Goal: Task Accomplishment & Management: Manage account settings

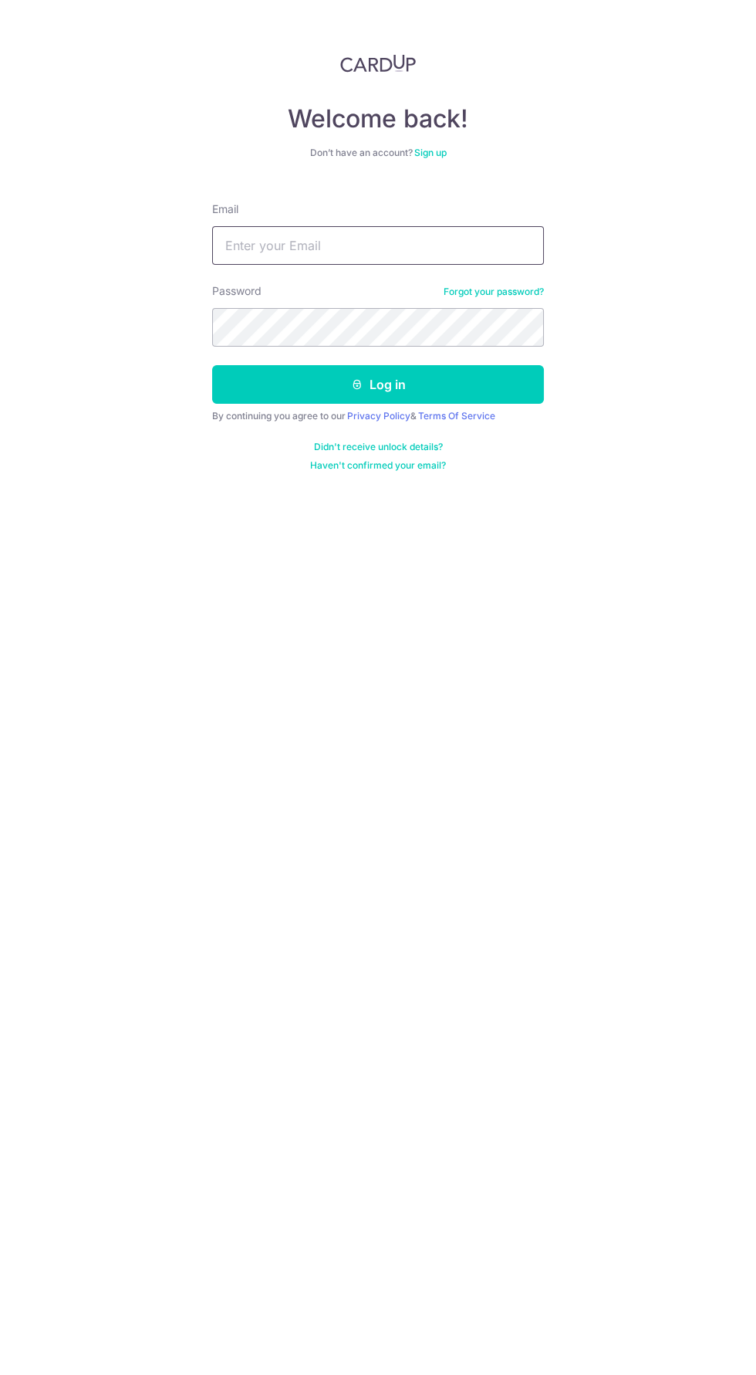
click at [410, 251] on input "Email" at bounding box center [378, 245] width 332 height 39
type input "[PERSON_NAME][EMAIL_ADDRESS][DOMAIN_NAME]"
click at [212, 365] on button "Log in" at bounding box center [378, 384] width 332 height 39
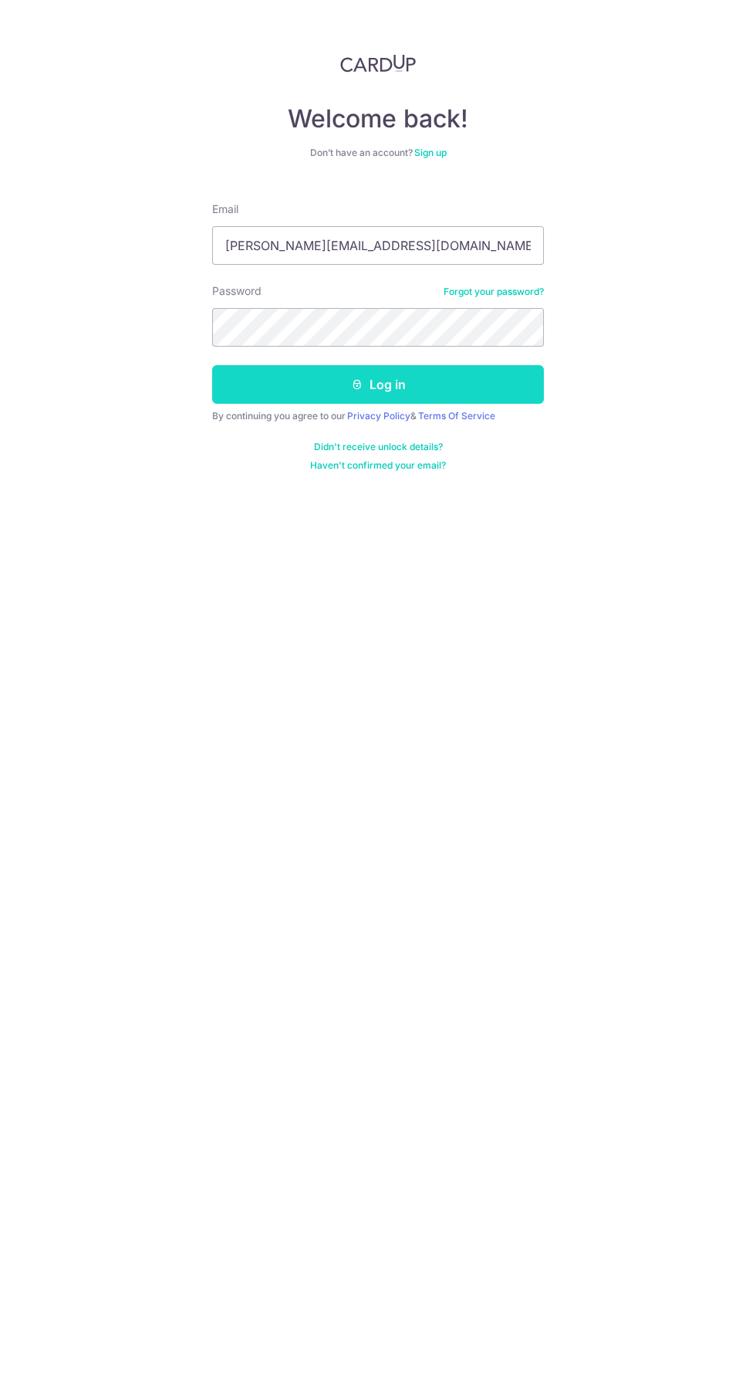
click at [491, 377] on button "Log in" at bounding box center [378, 384] width 332 height 39
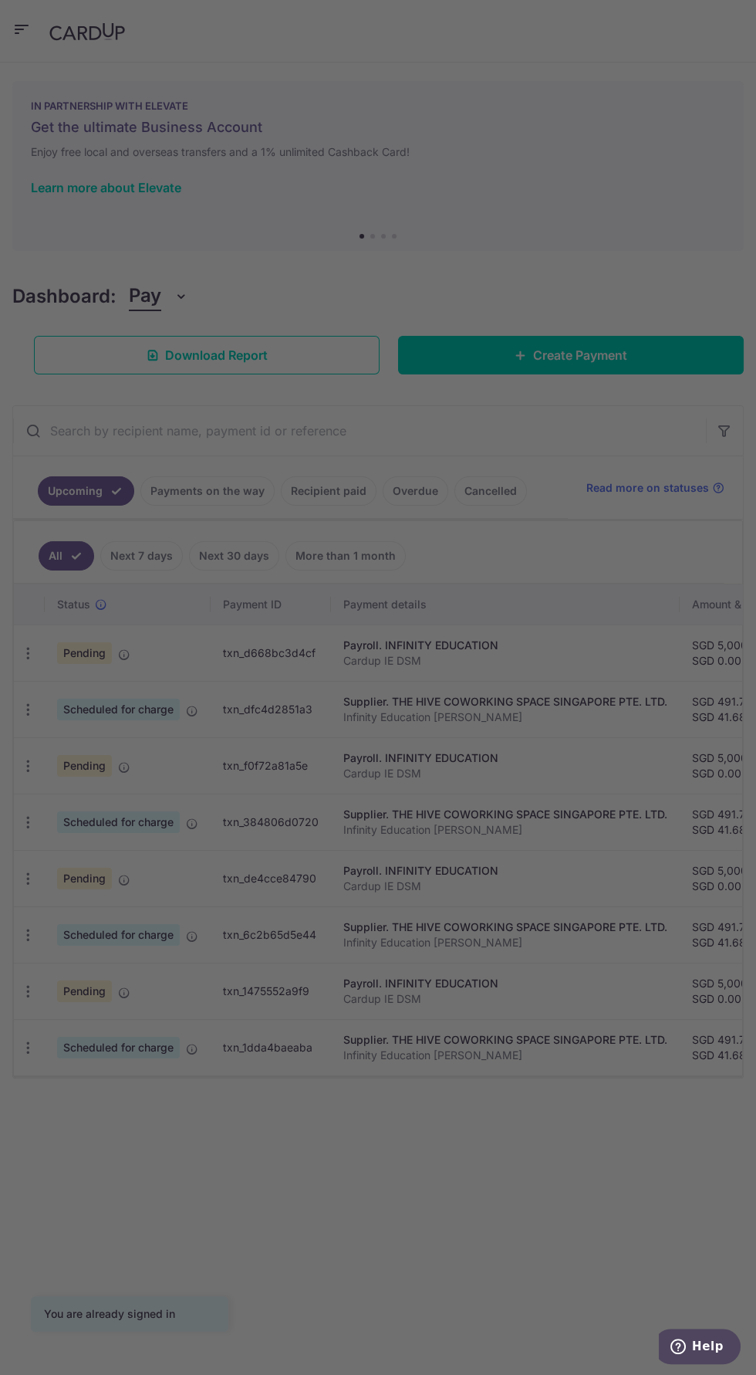
click at [542, 479] on div at bounding box center [382, 694] width 764 height 1389
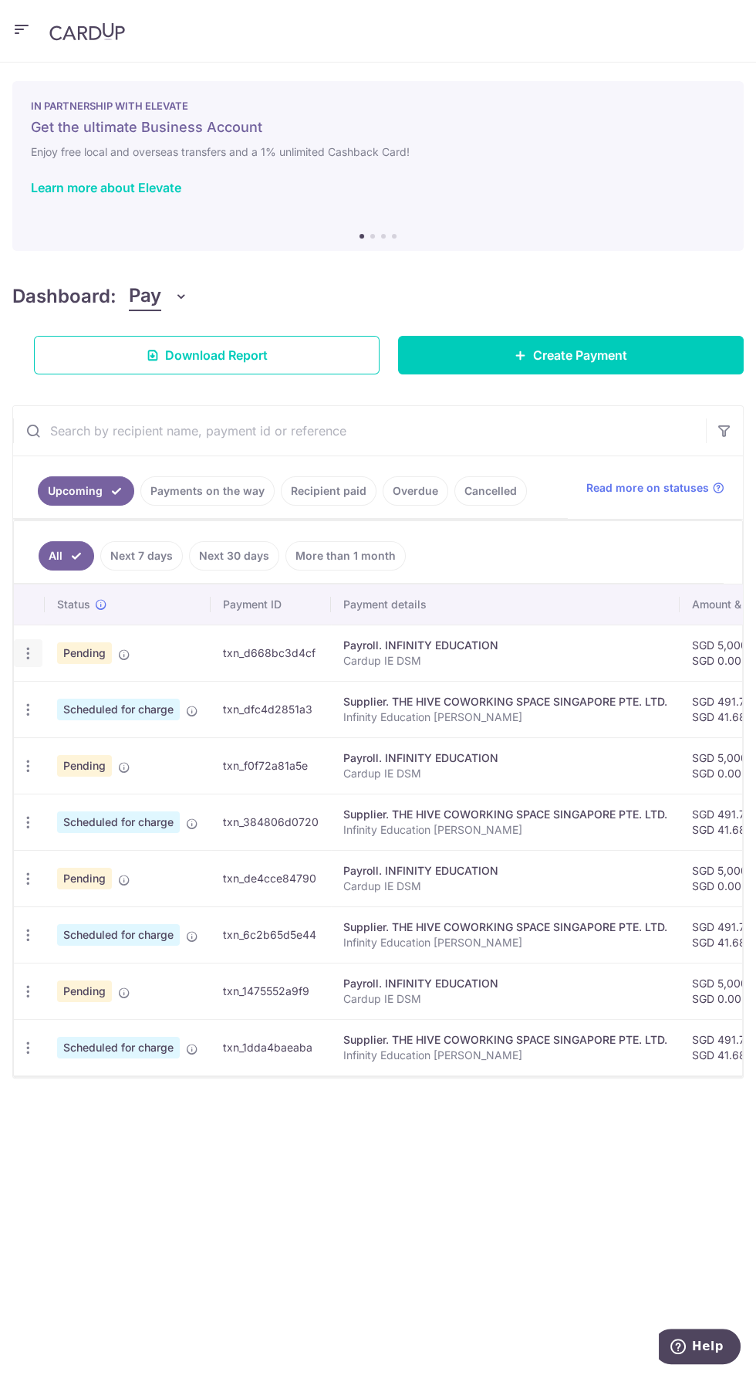
click at [32, 652] on icon "button" at bounding box center [28, 653] width 16 height 16
click at [113, 686] on span "Update payment" at bounding box center [110, 695] width 105 height 19
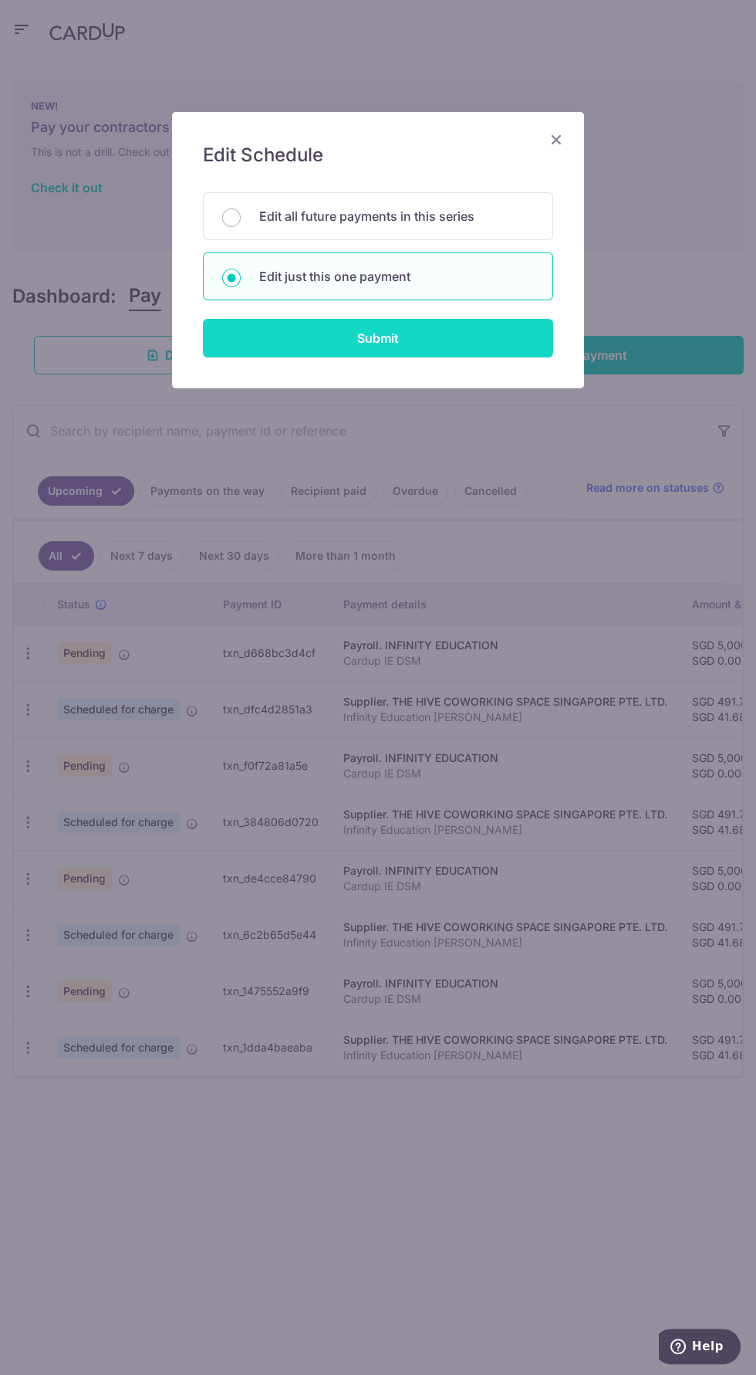
click at [456, 332] on input "Submit" at bounding box center [378, 338] width 350 height 39
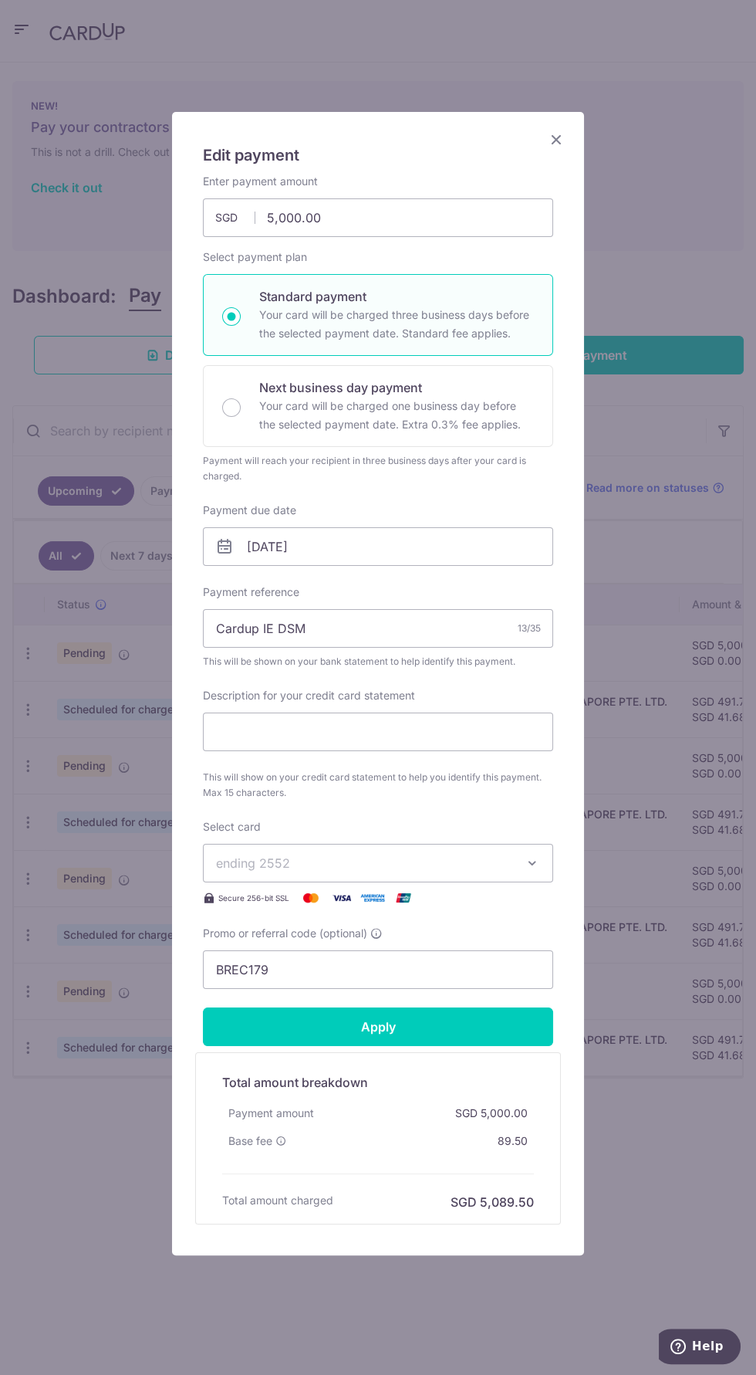
click at [557, 137] on icon "Close" at bounding box center [556, 139] width 19 height 19
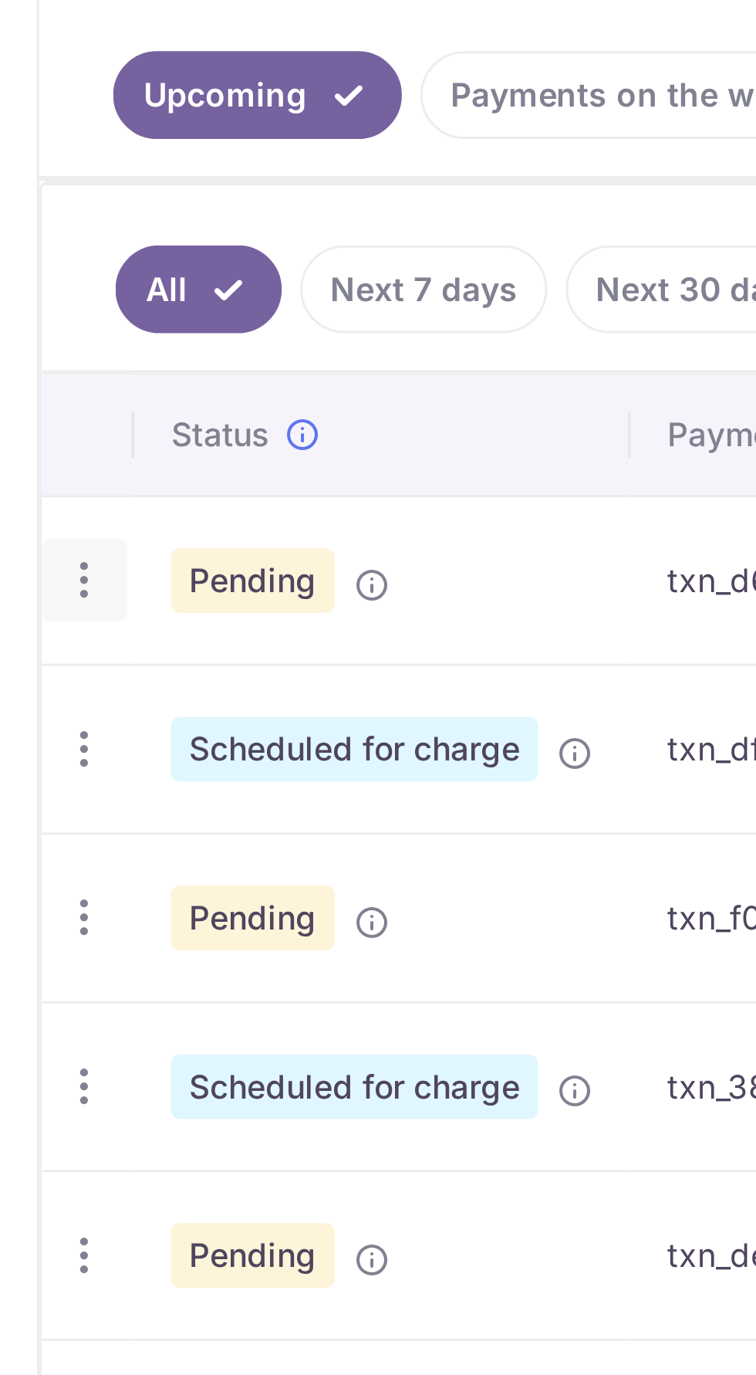
click at [25, 645] on icon "button" at bounding box center [28, 653] width 16 height 16
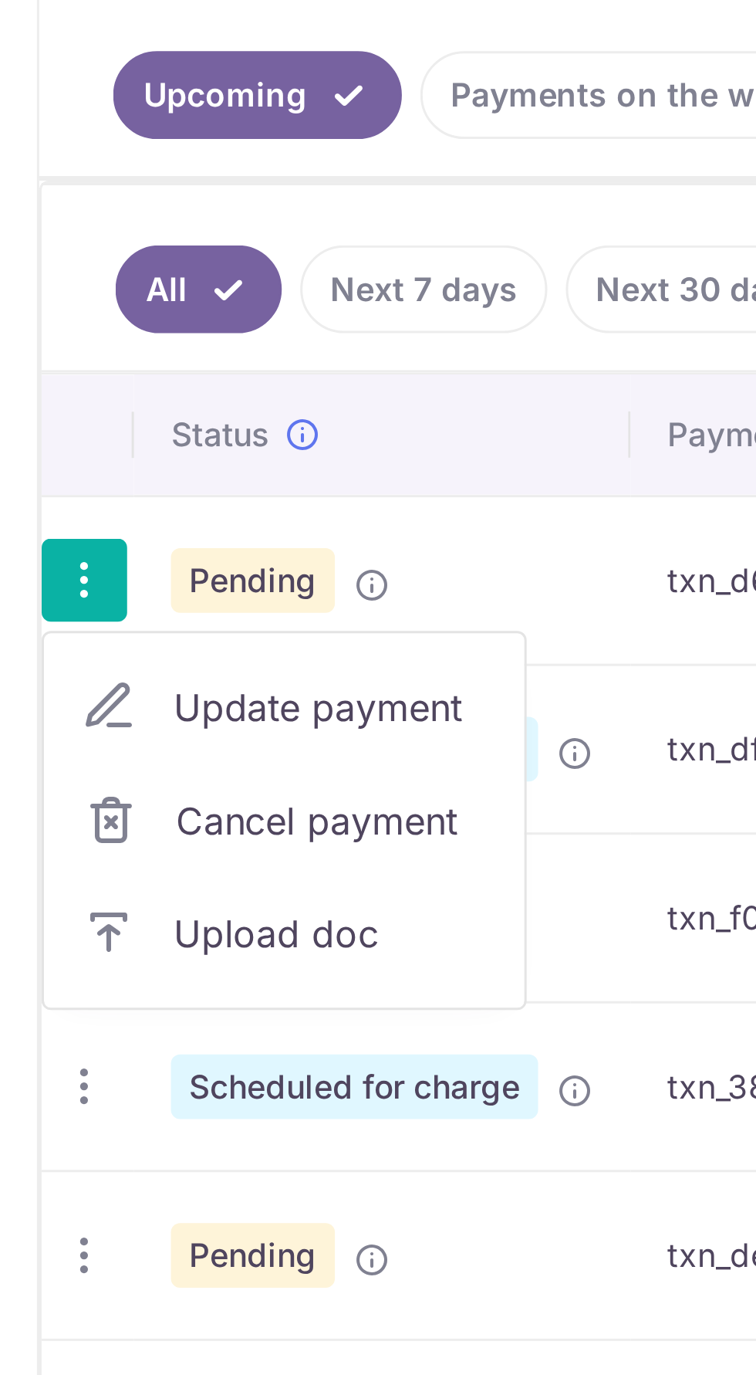
click at [117, 688] on span "Update payment" at bounding box center [110, 695] width 105 height 19
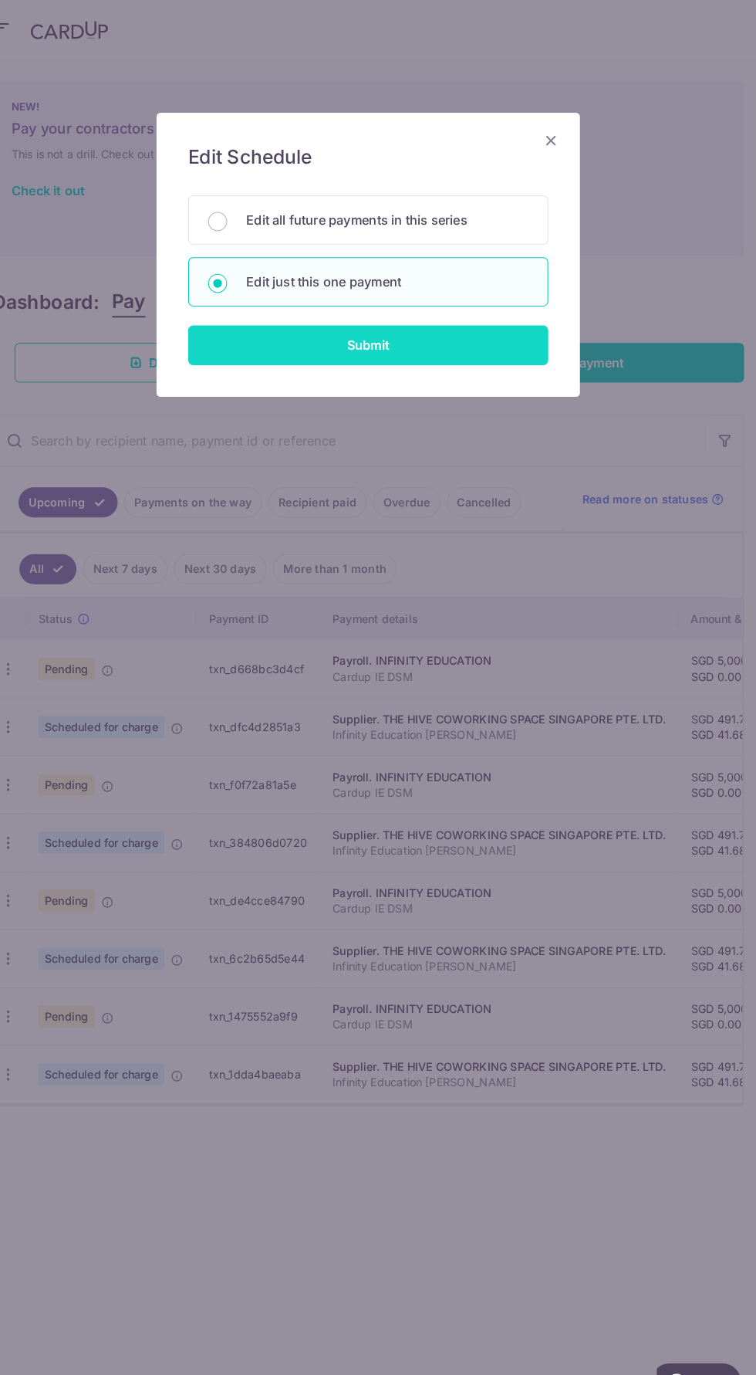
click at [445, 331] on input "Submit" at bounding box center [378, 338] width 350 height 39
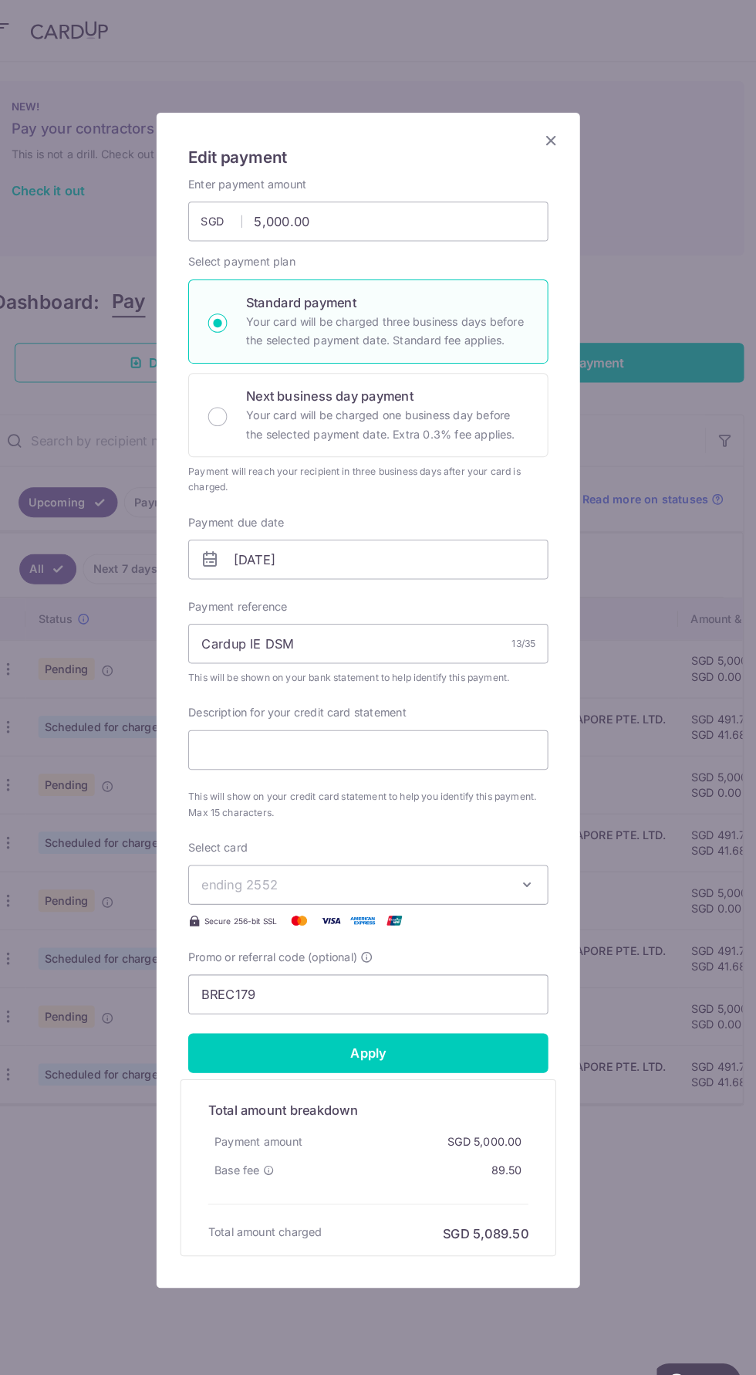
click at [557, 140] on icon "Close" at bounding box center [556, 139] width 19 height 19
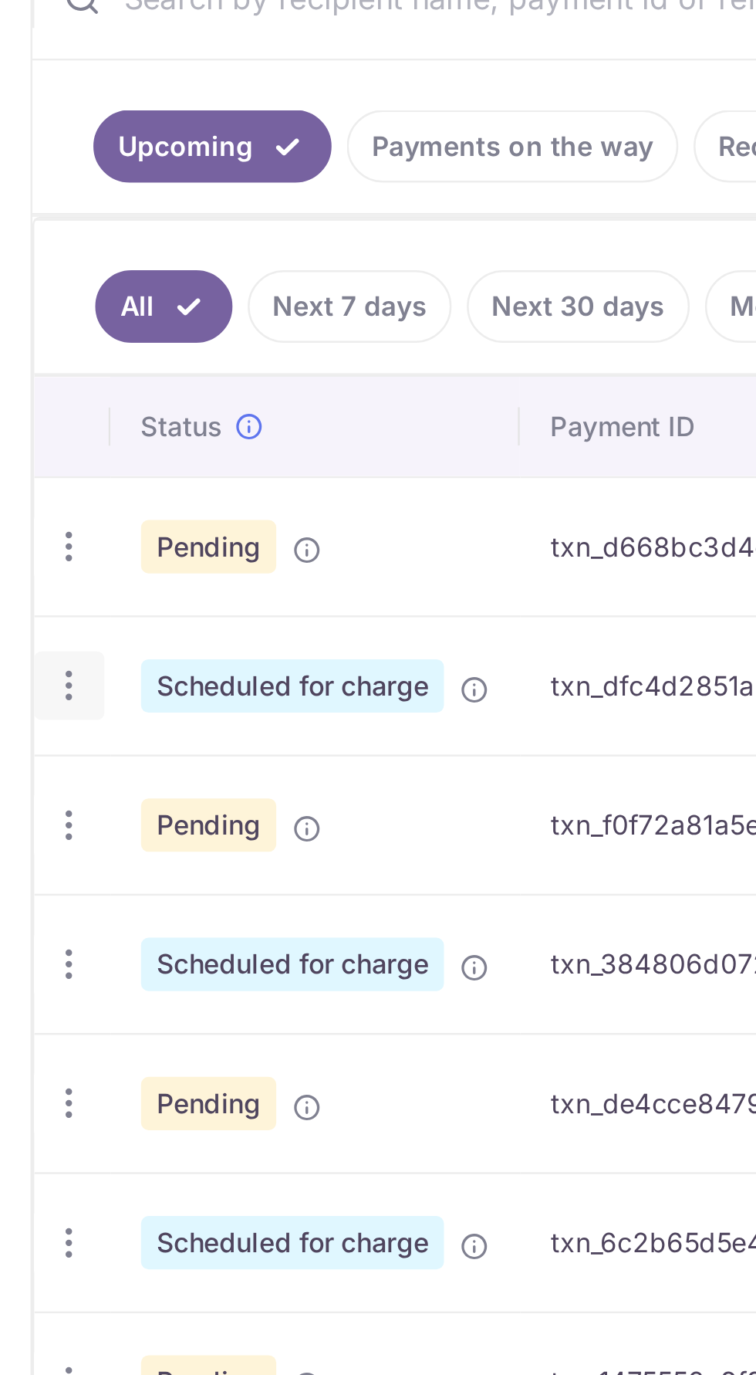
click at [26, 702] on icon "button" at bounding box center [28, 710] width 16 height 16
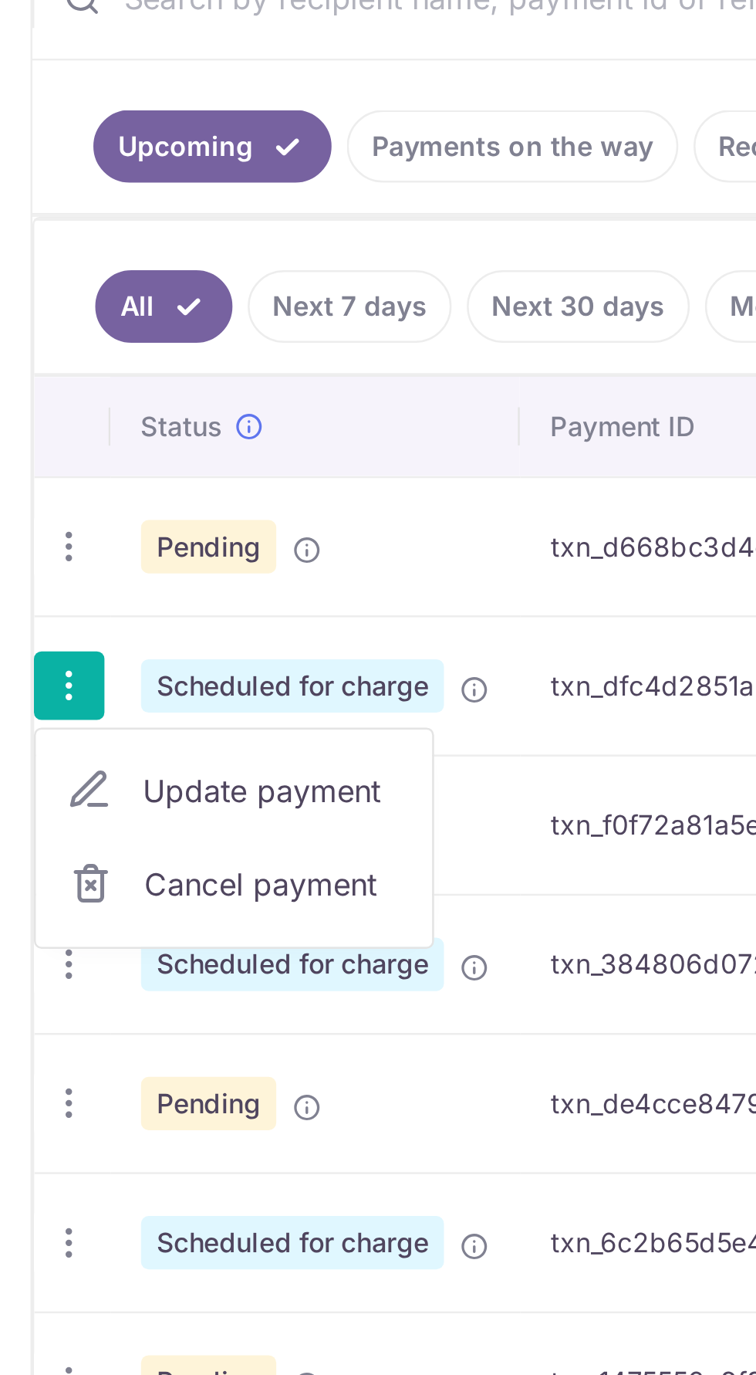
click at [125, 747] on span "Update payment" at bounding box center [110, 752] width 105 height 19
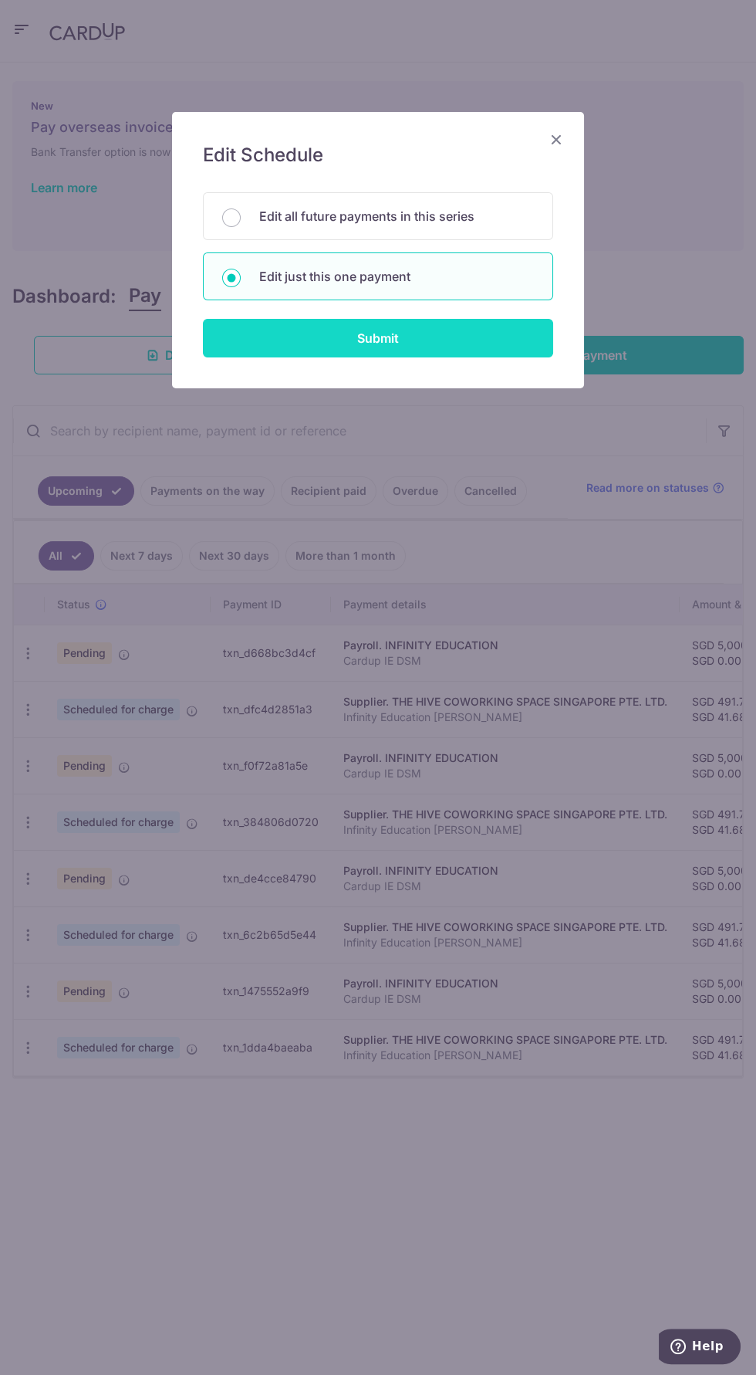
click at [424, 343] on input "Submit" at bounding box center [378, 338] width 350 height 39
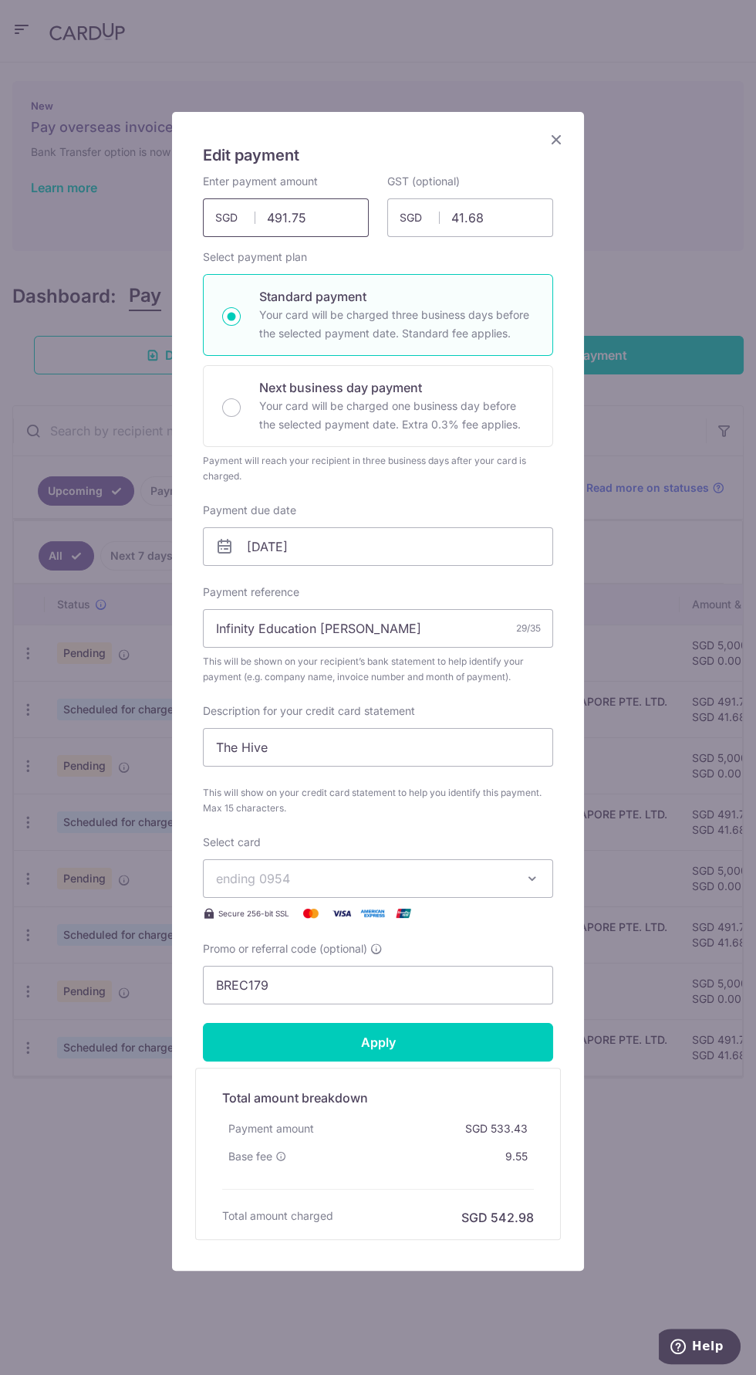
click at [315, 218] on input "491.75" at bounding box center [286, 217] width 166 height 39
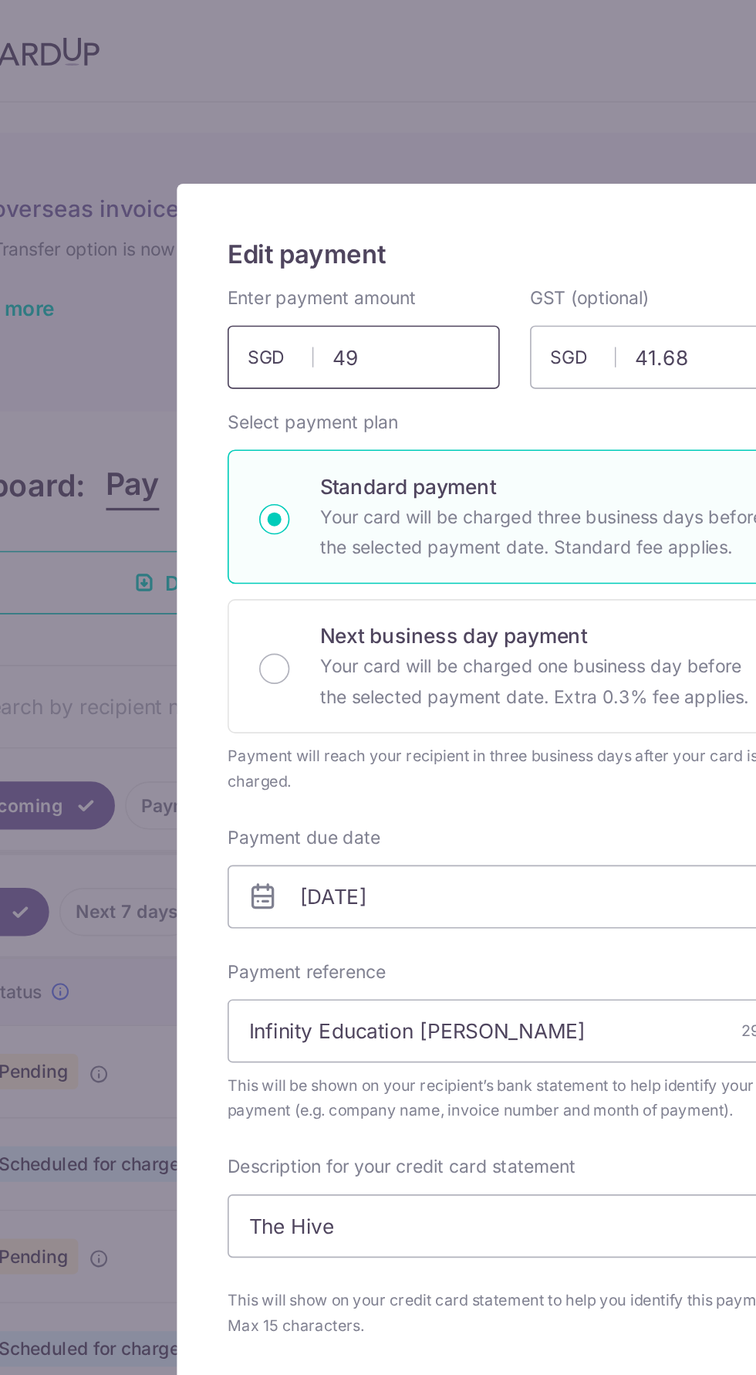
type input "4"
type input "626.25"
click at [498, 212] on input "41.68" at bounding box center [470, 217] width 166 height 39
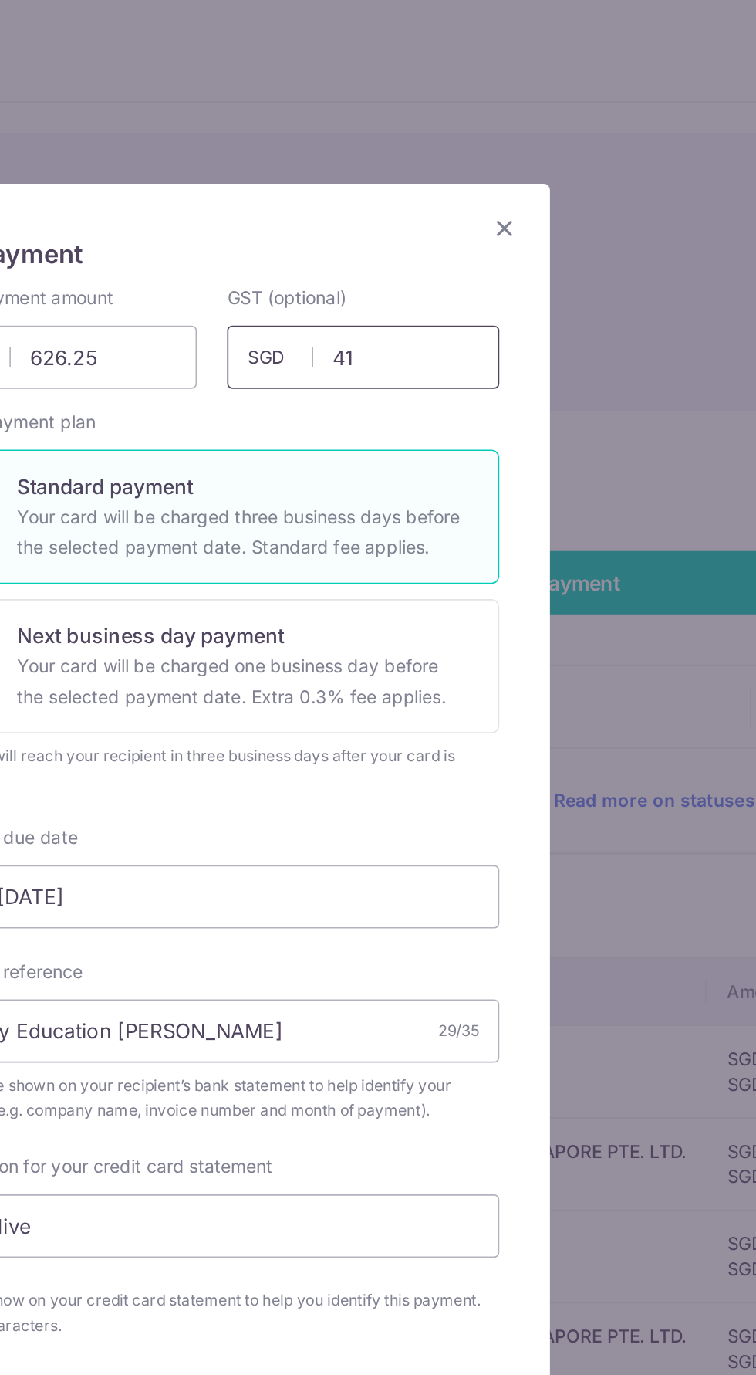
type input "4"
click at [482, 219] on input "text" at bounding box center [470, 217] width 166 height 39
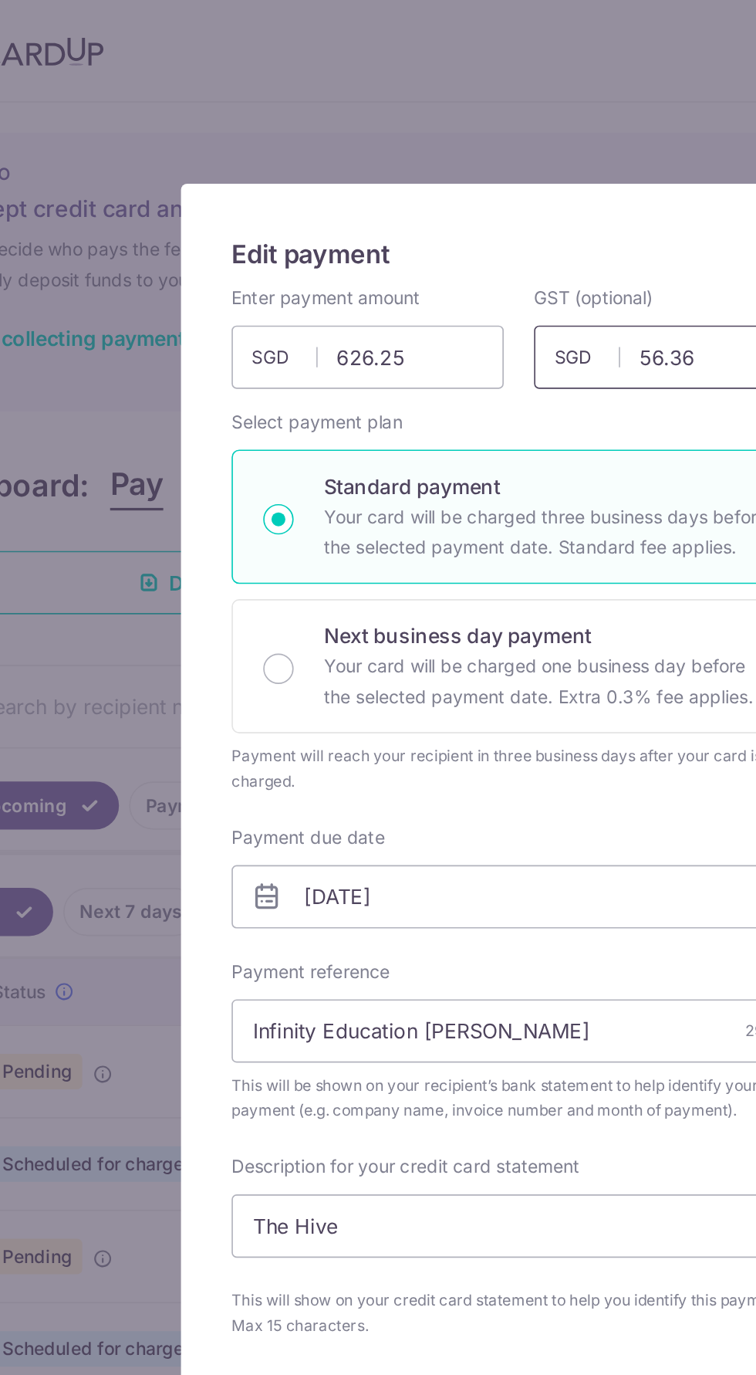
scroll to position [5, 0]
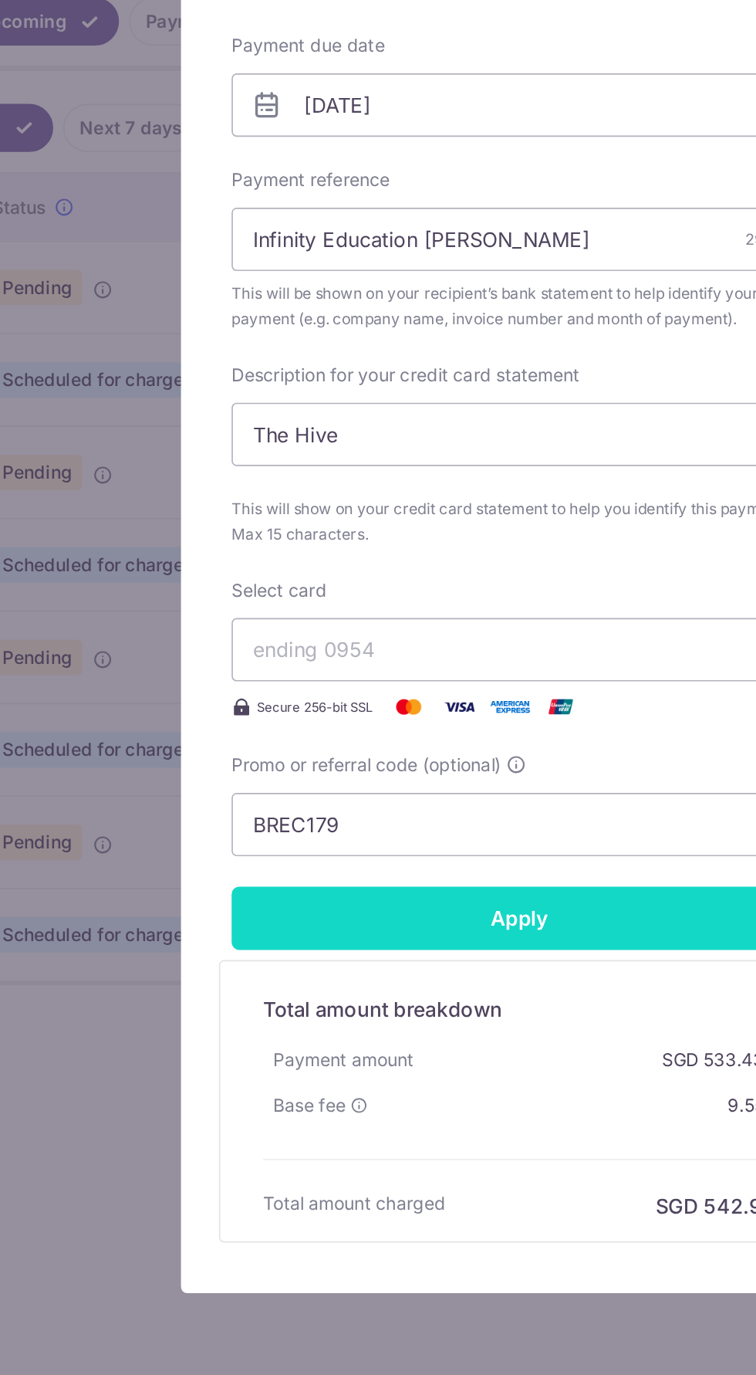
type input "56.36"
click at [429, 1023] on input "Apply" at bounding box center [378, 1037] width 350 height 39
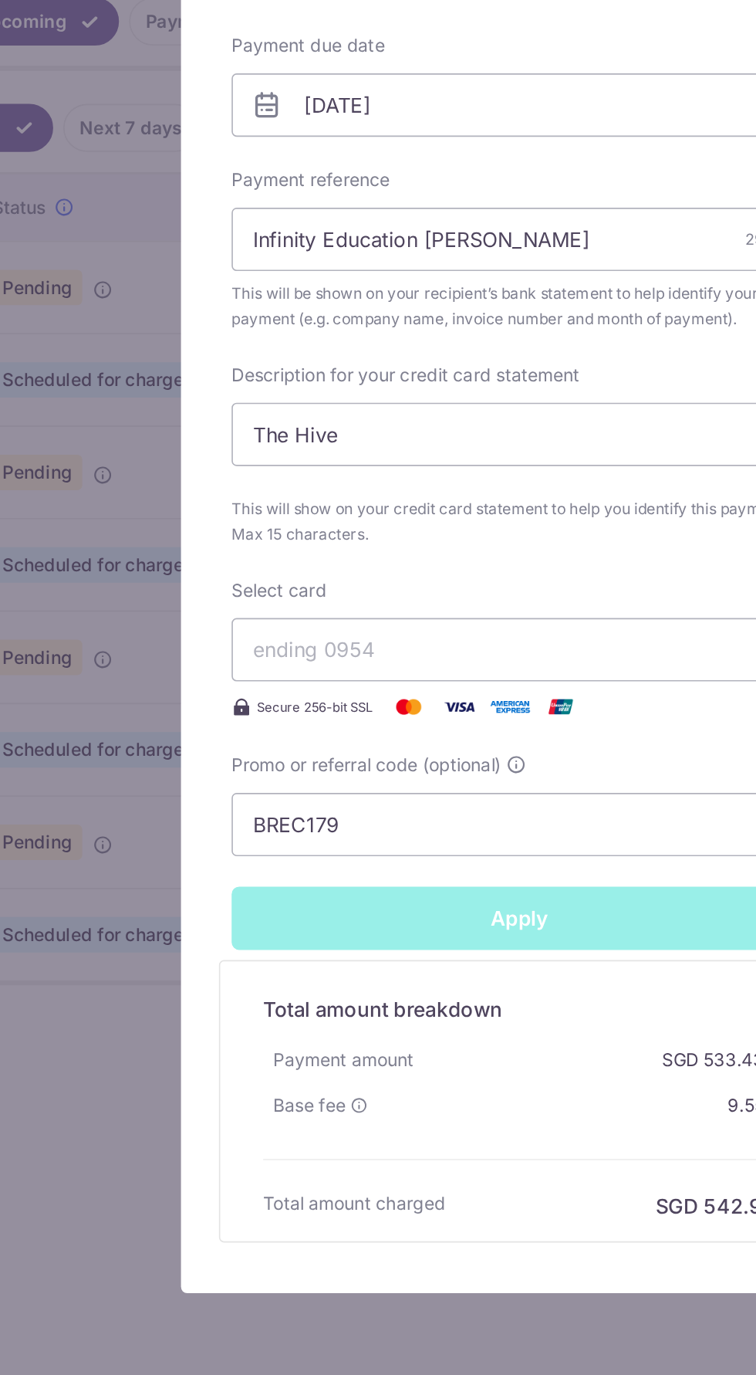
type input "Successfully Applied"
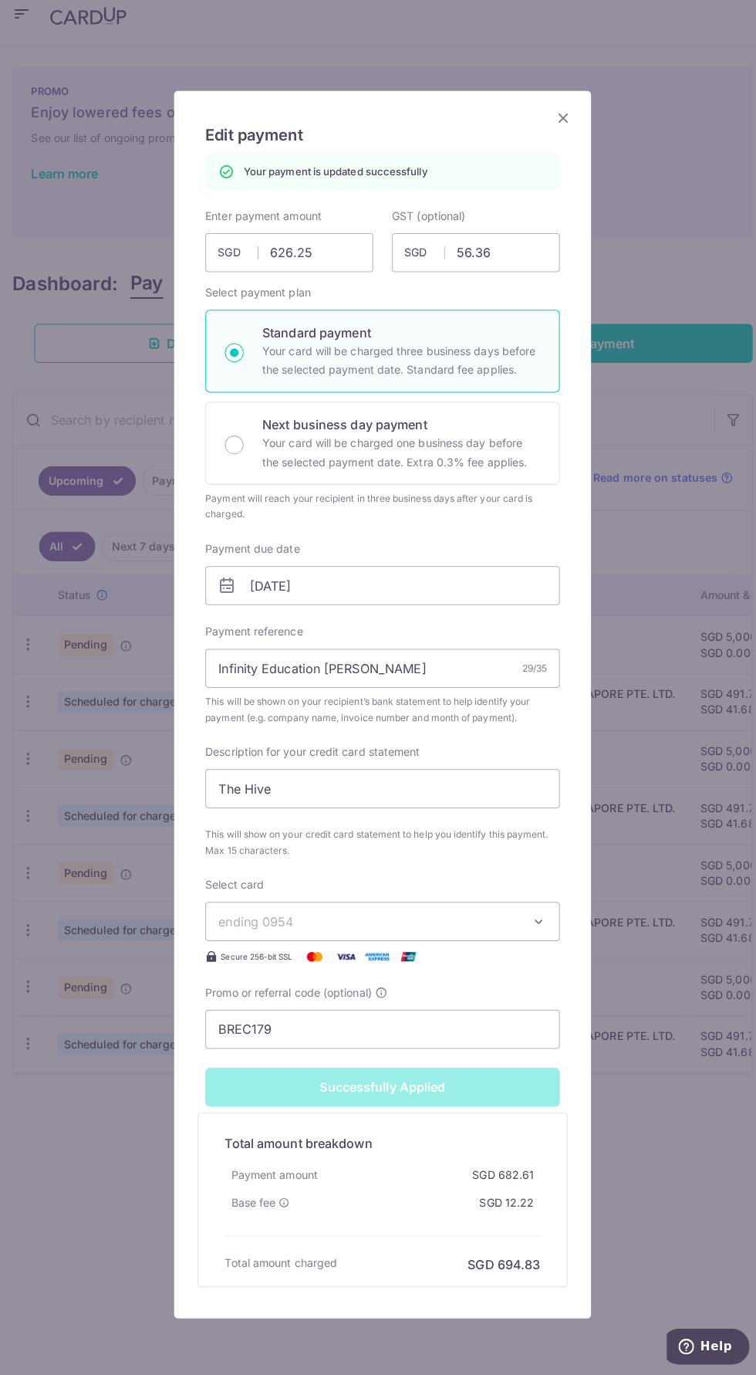
scroll to position [0, 0]
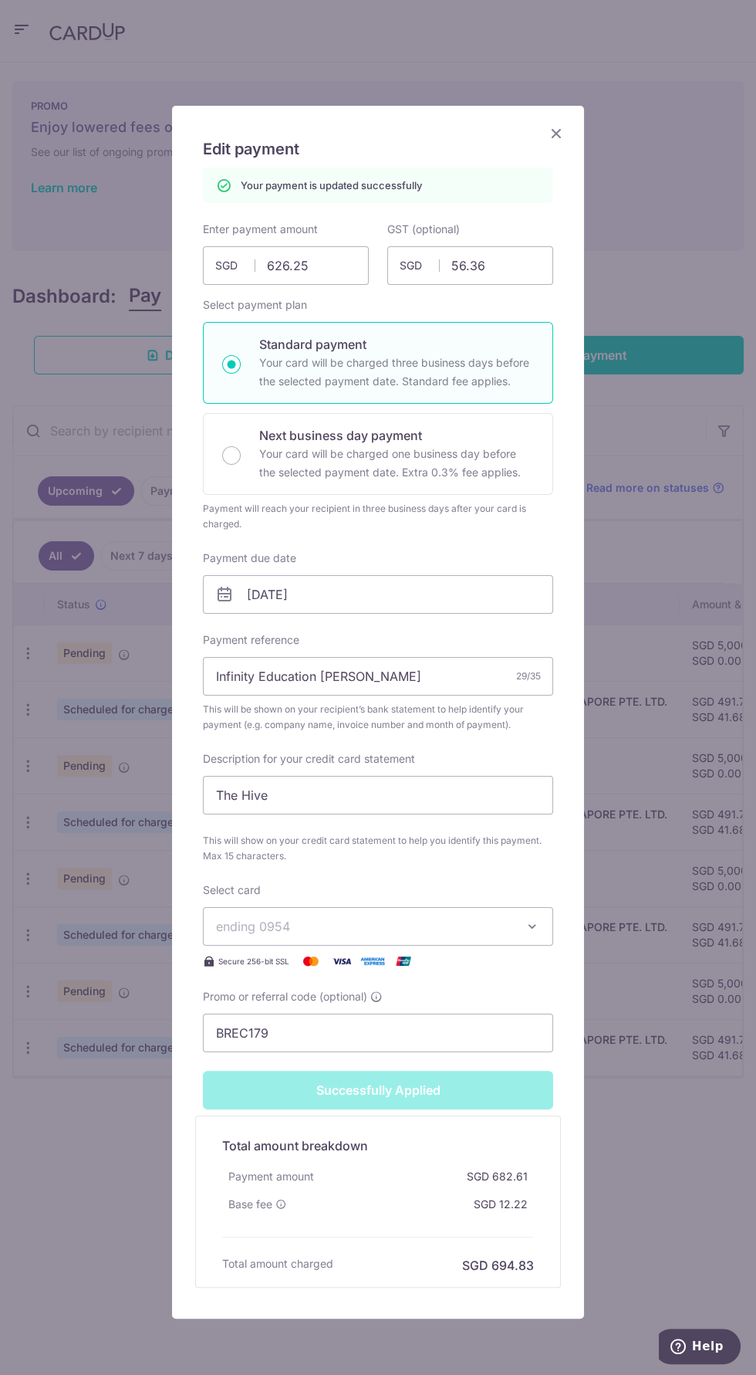
click at [559, 132] on icon "Close" at bounding box center [556, 132] width 19 height 19
